Goal: Book appointment/travel/reservation

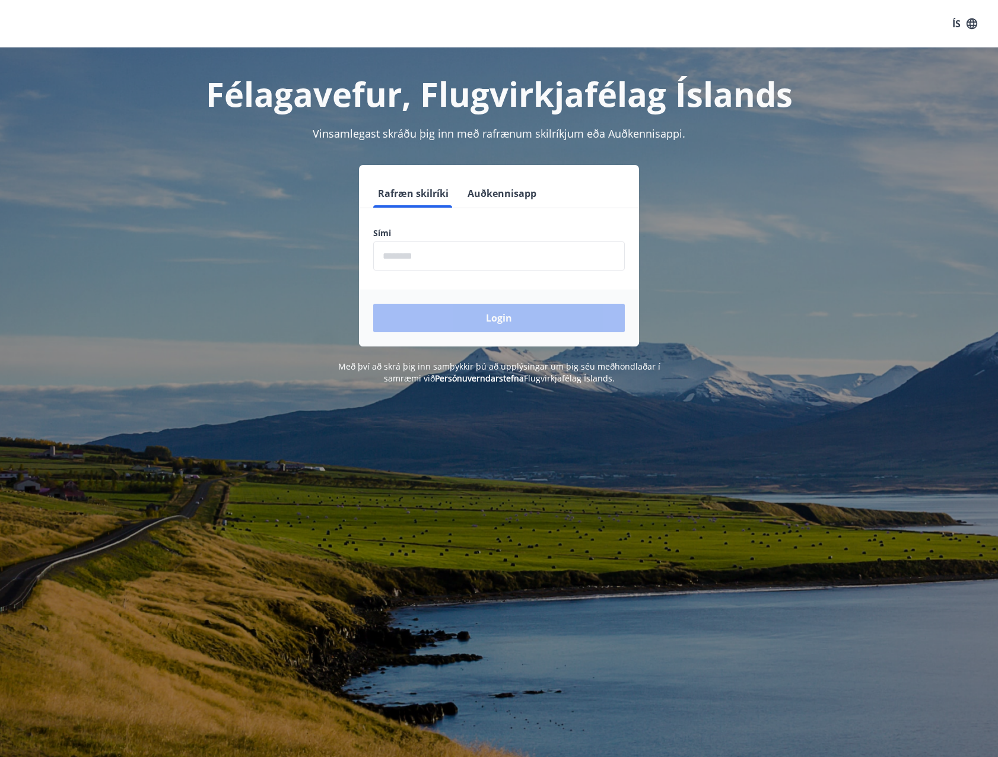
click at [407, 256] on input "phone" at bounding box center [498, 255] width 251 height 29
type input "********"
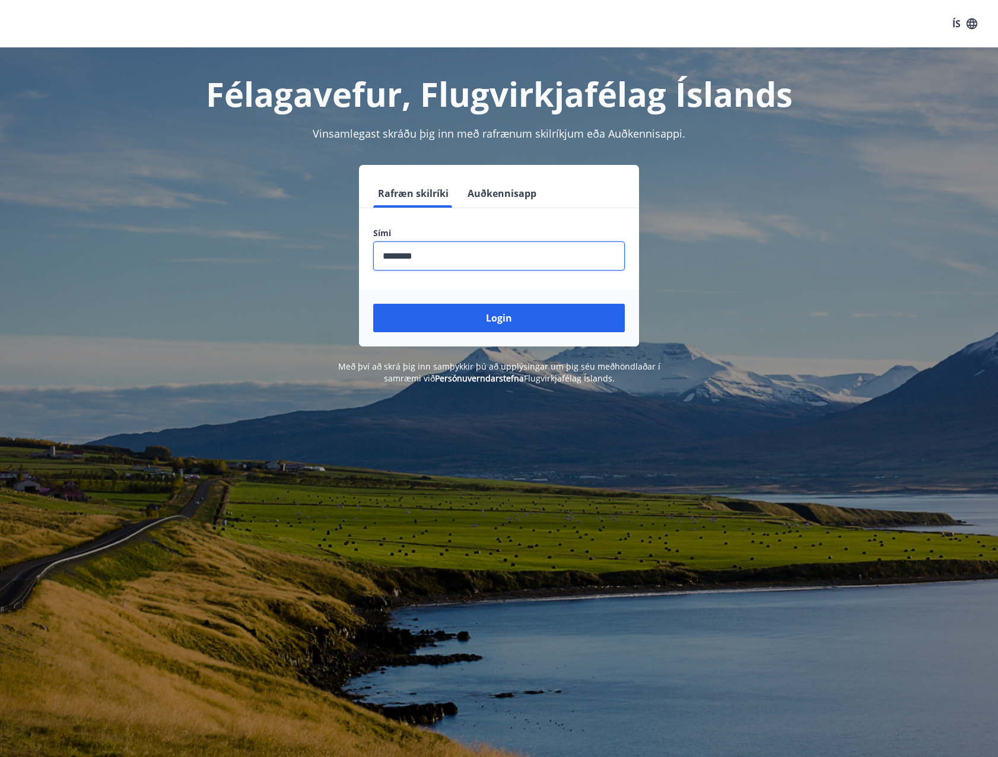
click at [487, 323] on button "Login" at bounding box center [498, 318] width 251 height 28
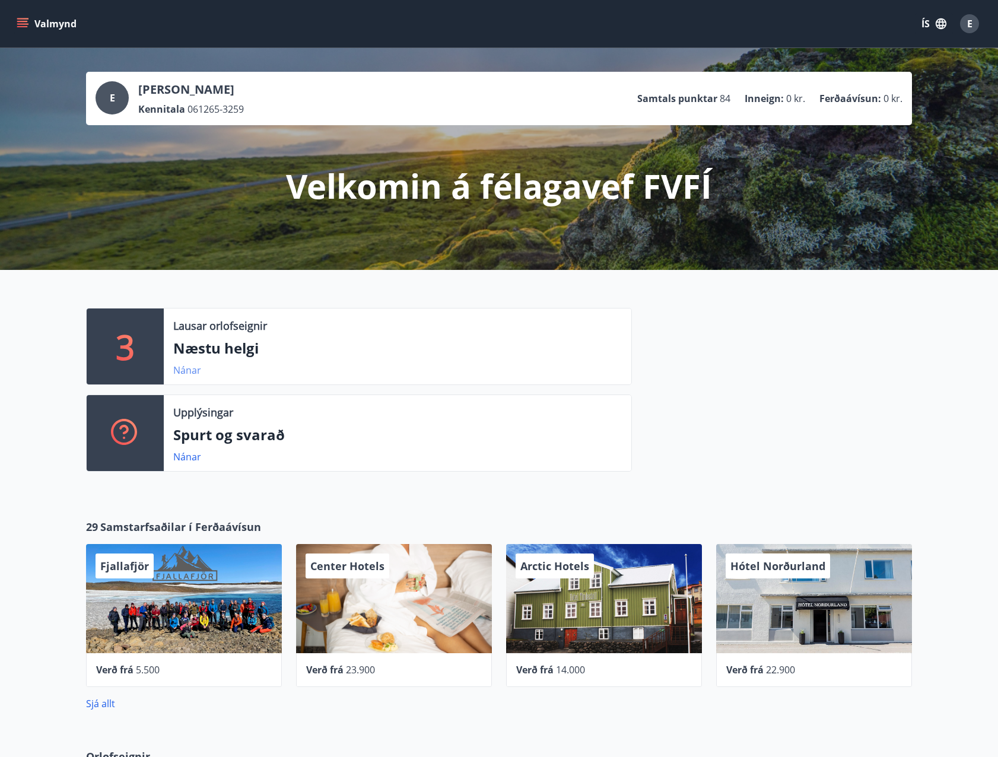
click at [192, 372] on link "Nánar" at bounding box center [187, 370] width 28 height 13
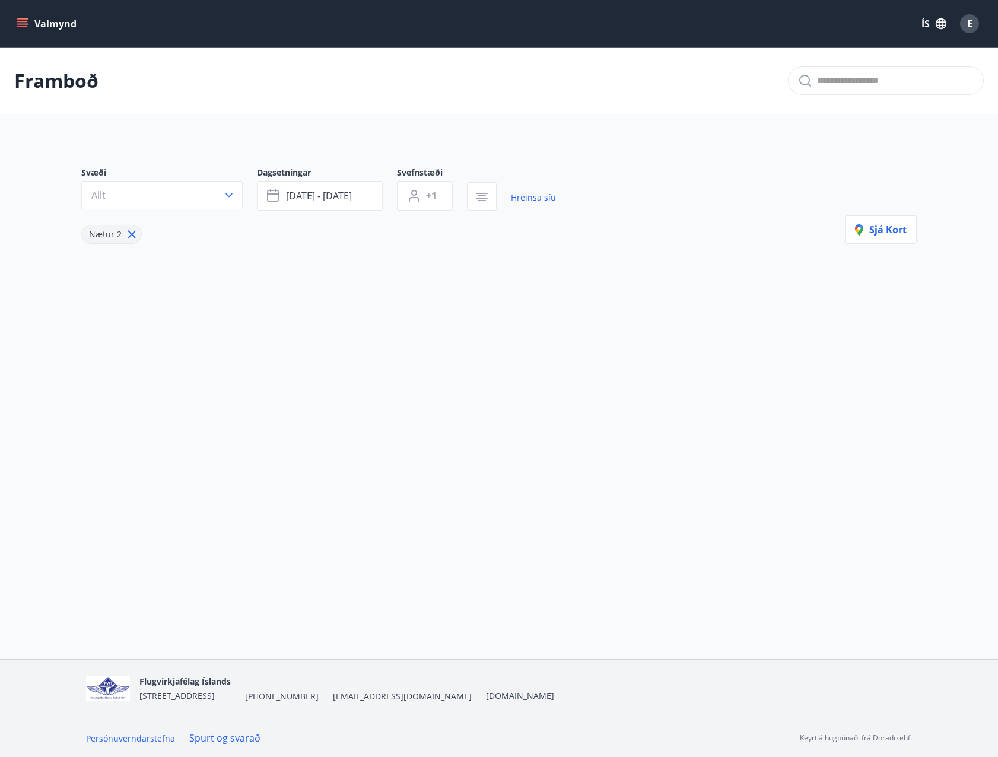
type input "*"
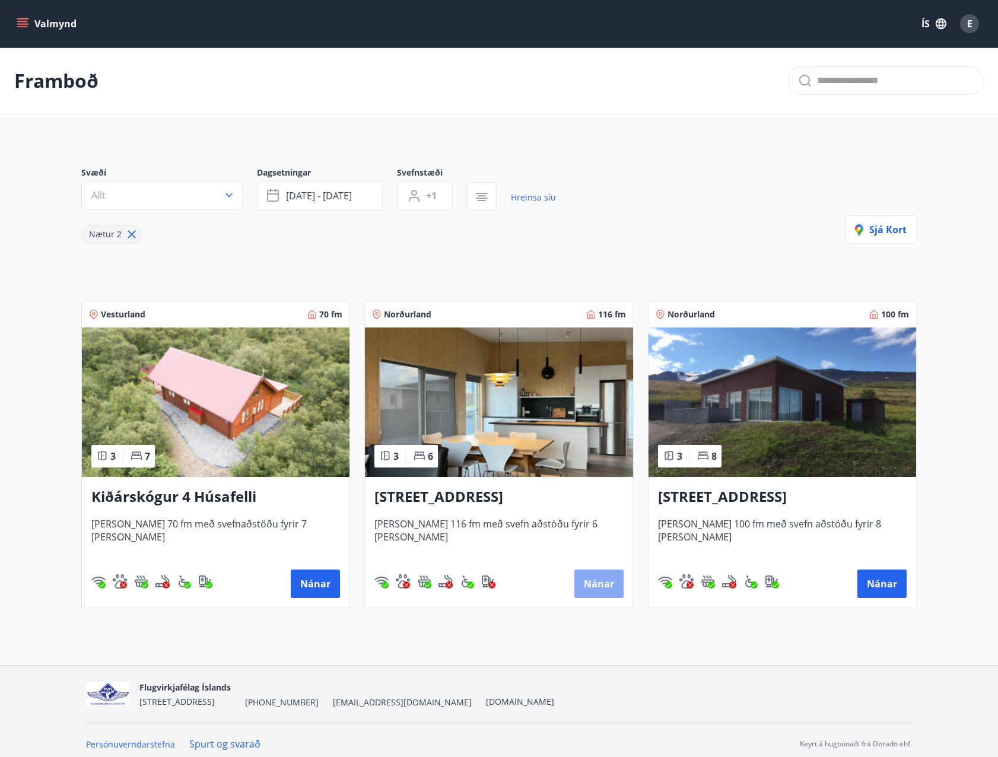
click at [592, 585] on button "Nánar" at bounding box center [598, 583] width 49 height 28
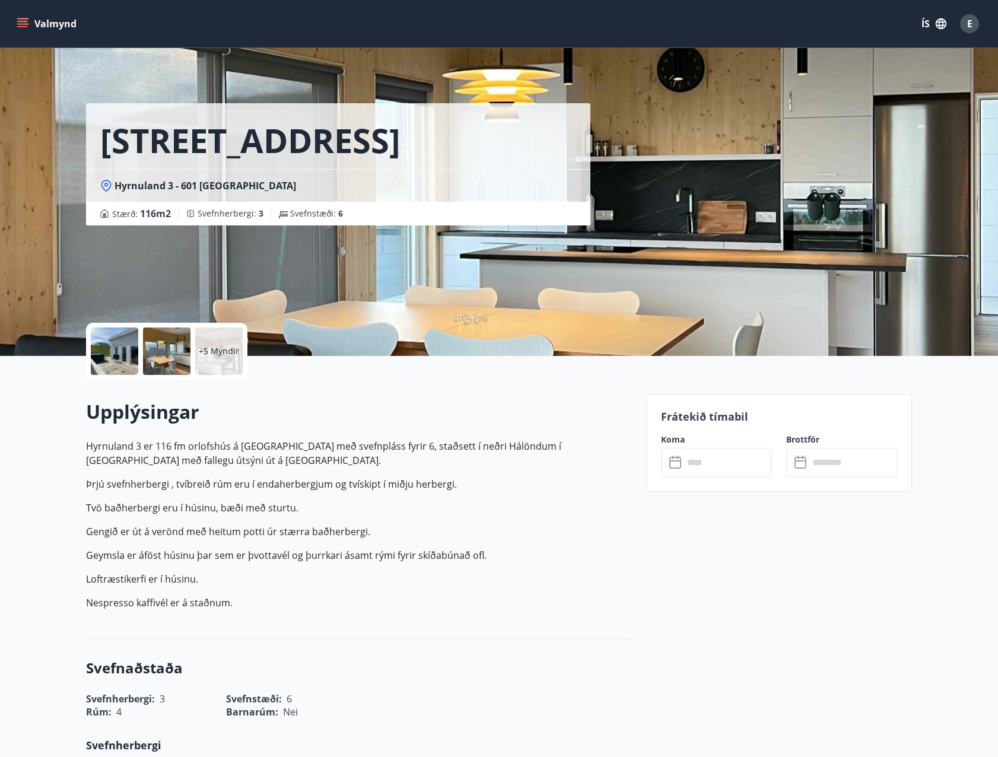
click at [696, 461] on input "text" at bounding box center [727, 462] width 88 height 29
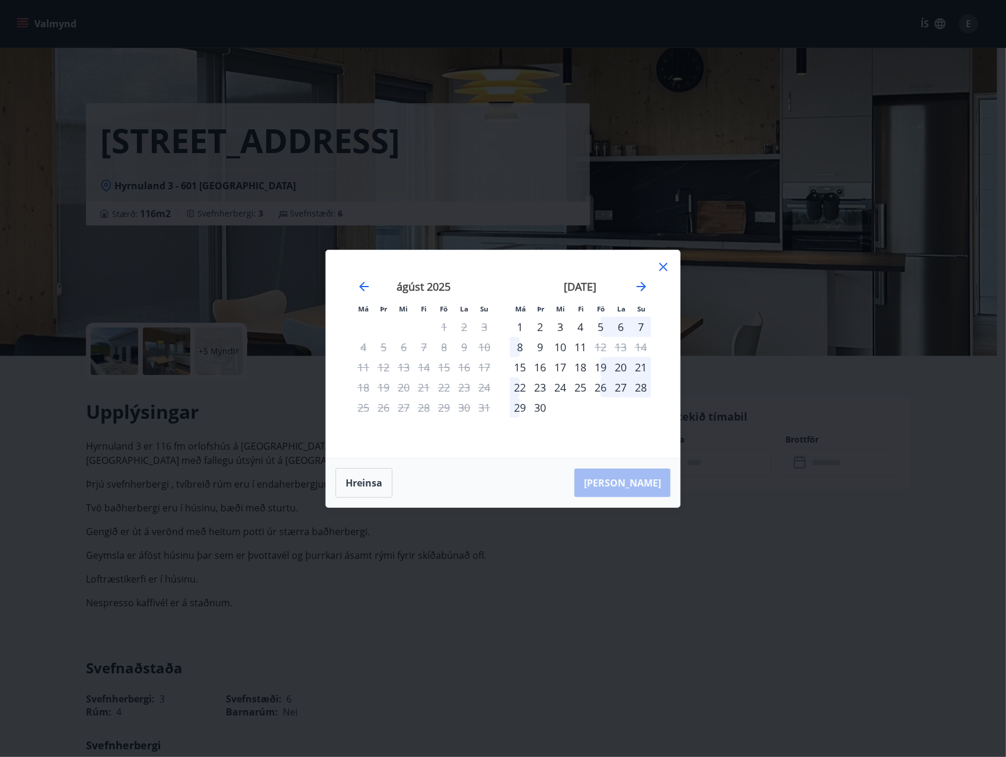
click at [667, 266] on icon at bounding box center [664, 267] width 14 height 14
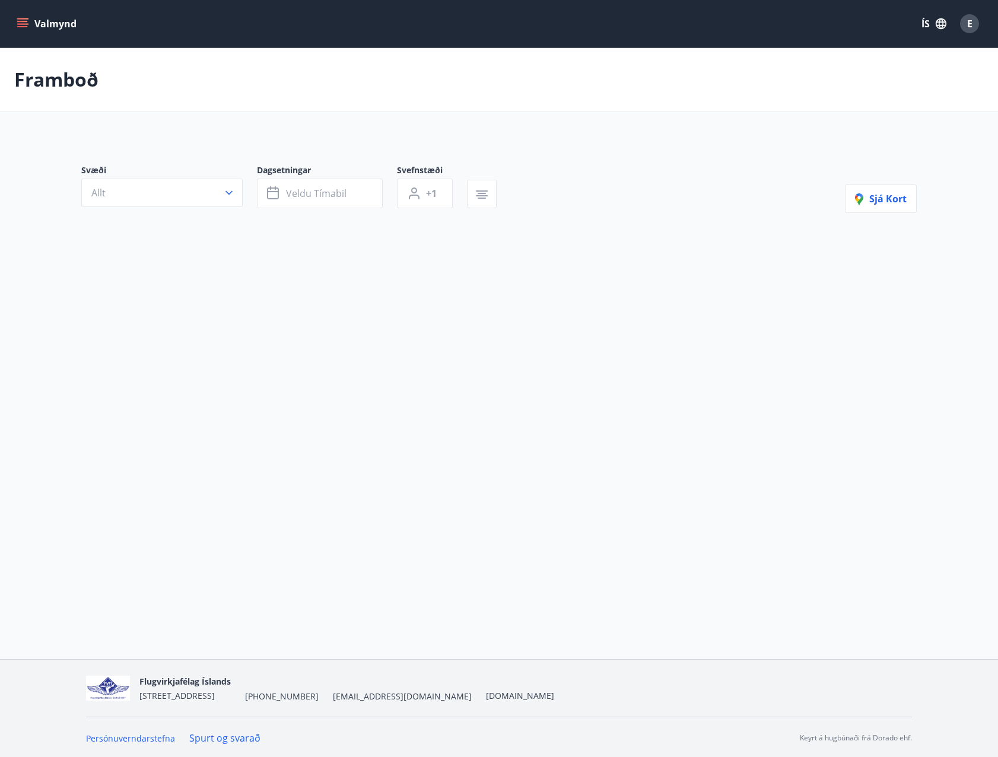
type input "*"
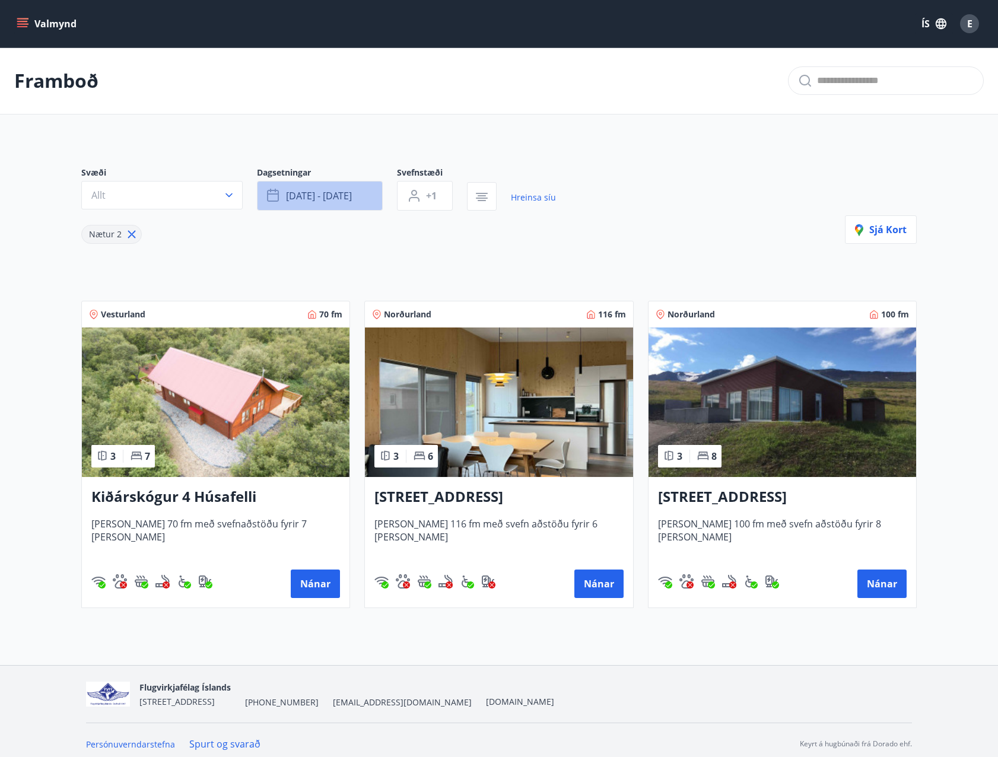
click at [312, 197] on span "[DATE] - [DATE]" at bounding box center [319, 195] width 66 height 13
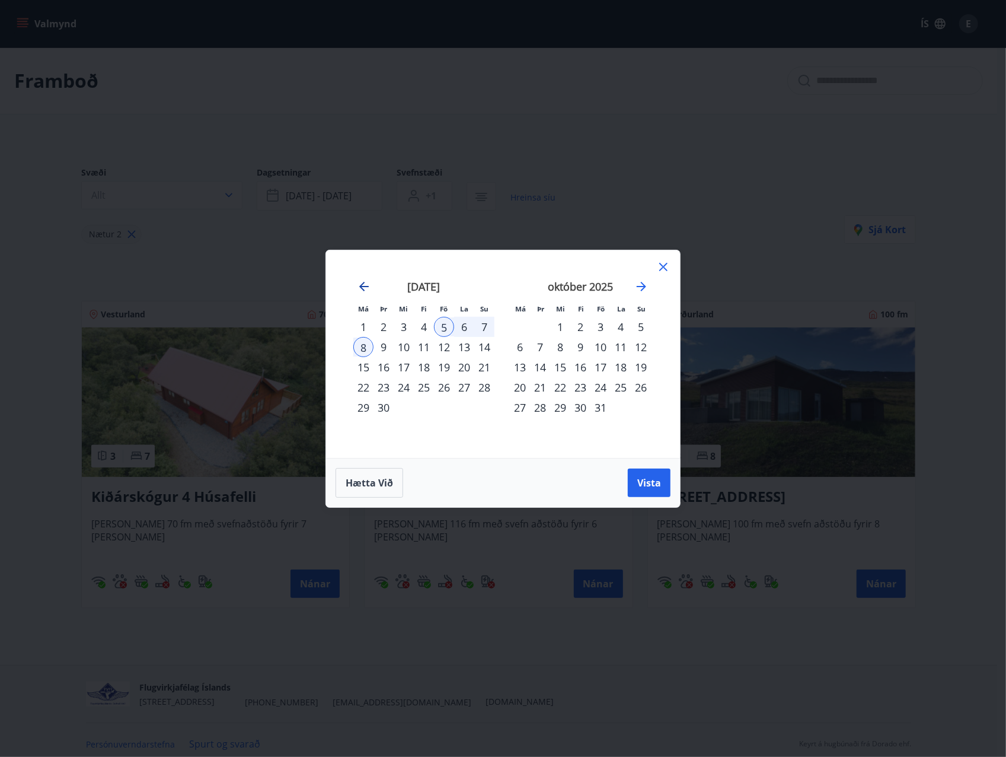
click at [358, 286] on icon "Move backward to switch to the previous month." at bounding box center [364, 286] width 14 height 14
click at [447, 409] on div "29" at bounding box center [444, 407] width 20 height 20
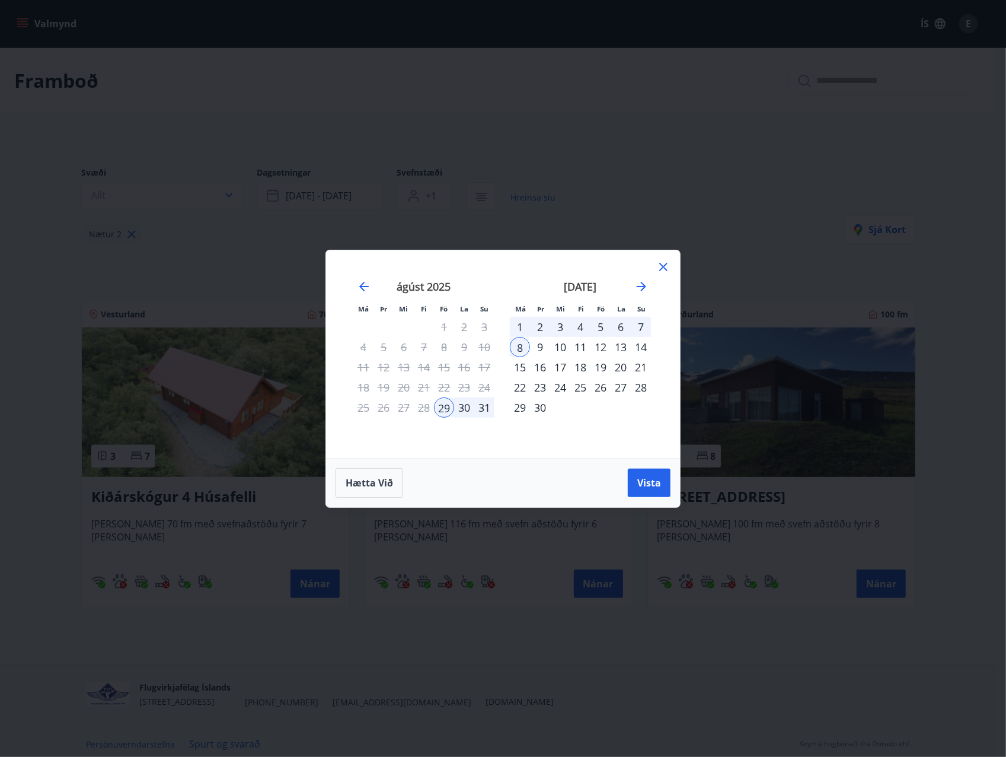
click at [522, 326] on div "1" at bounding box center [520, 327] width 20 height 20
click at [642, 489] on button "Vista" at bounding box center [649, 483] width 43 height 28
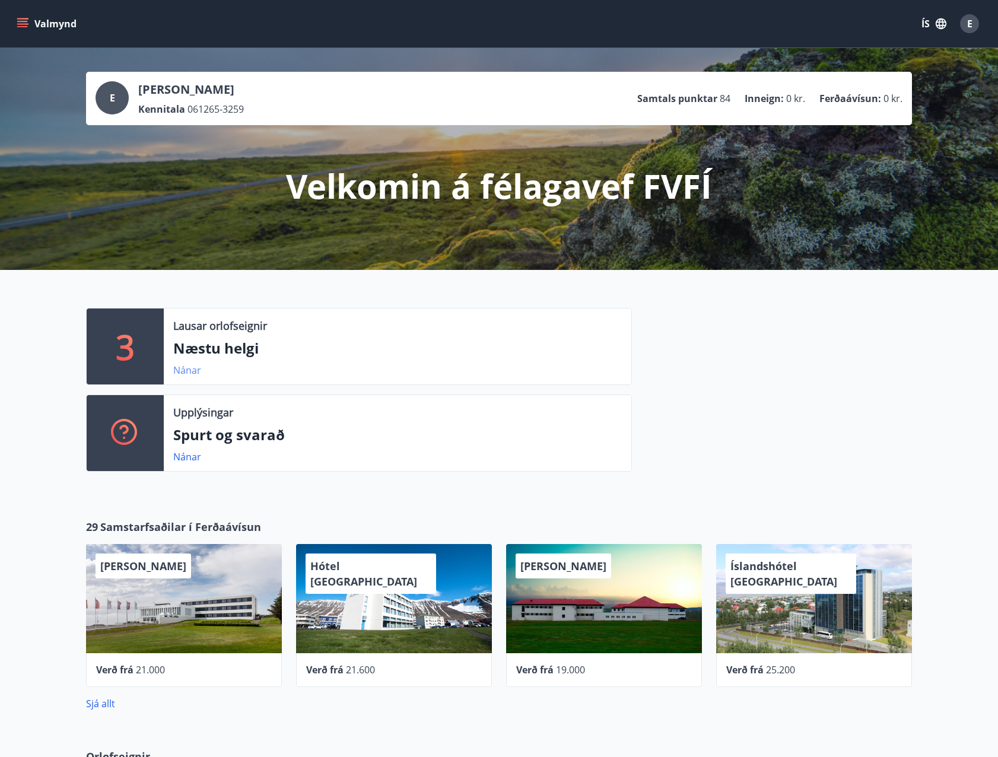
click at [189, 371] on link "Nánar" at bounding box center [187, 370] width 28 height 13
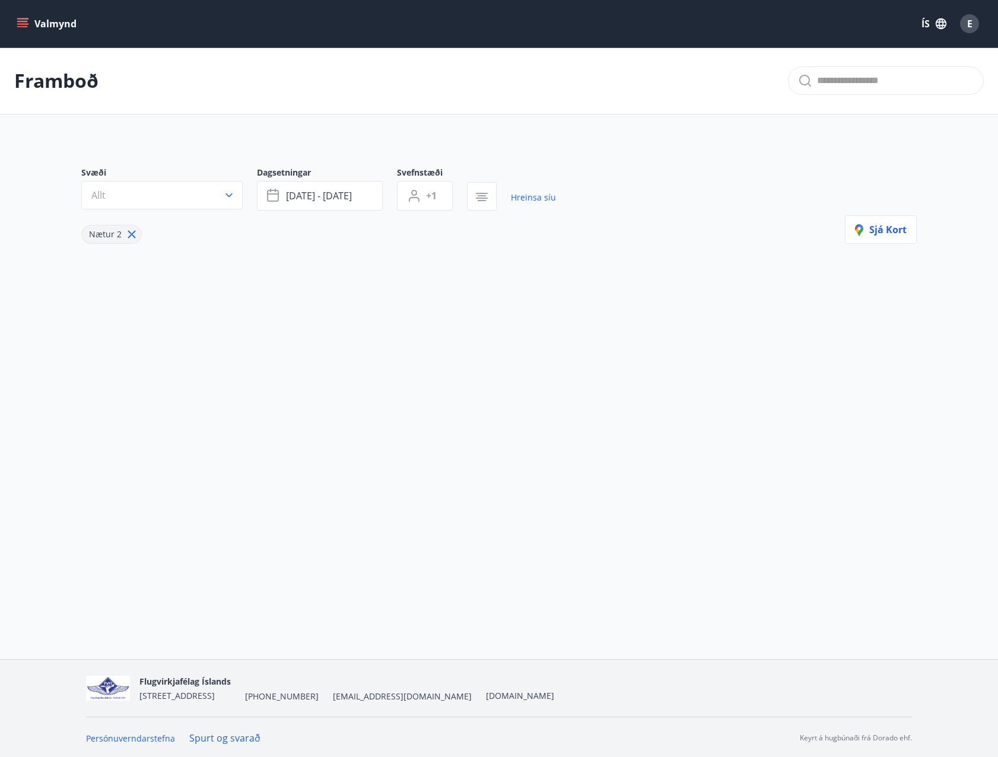
type input "*"
